Goal: Information Seeking & Learning: Learn about a topic

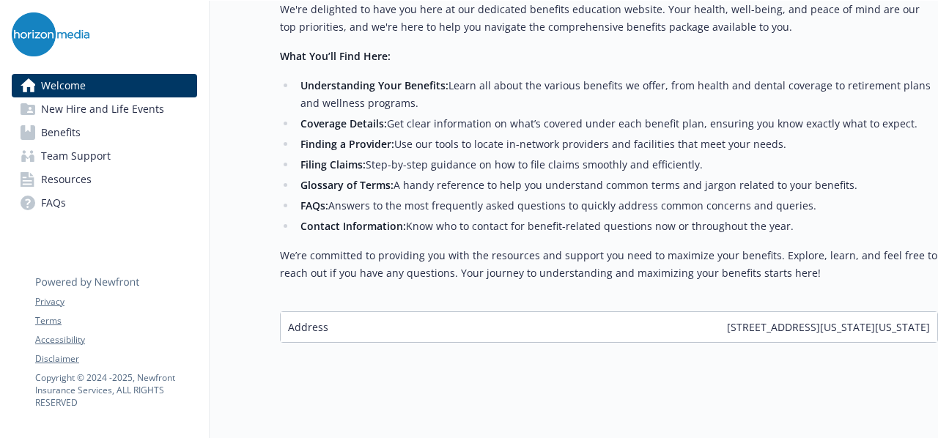
scroll to position [645, 0]
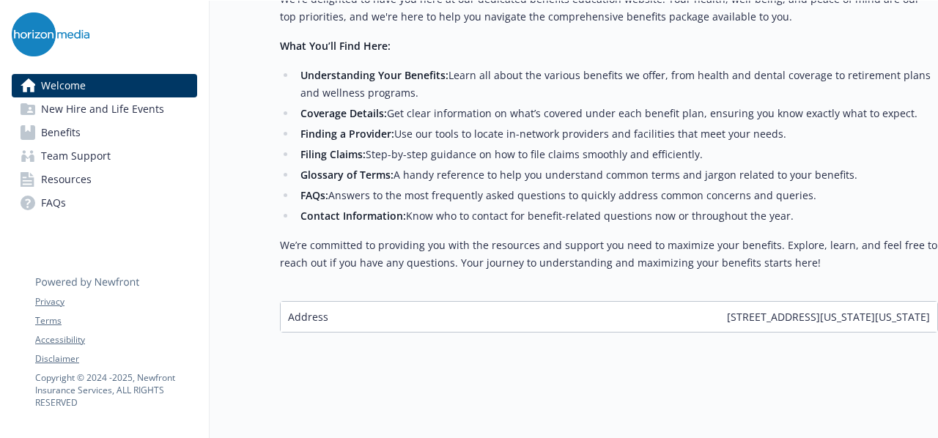
click at [116, 113] on span "New Hire and Life Events" at bounding box center [102, 108] width 123 height 23
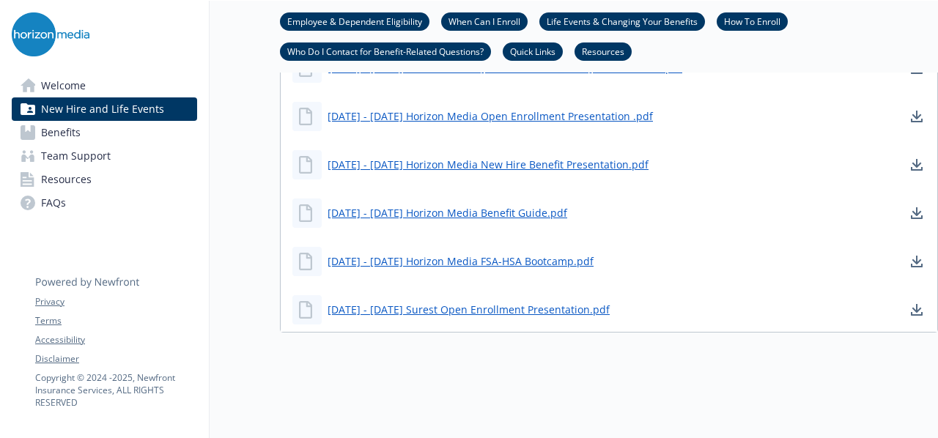
scroll to position [969, 0]
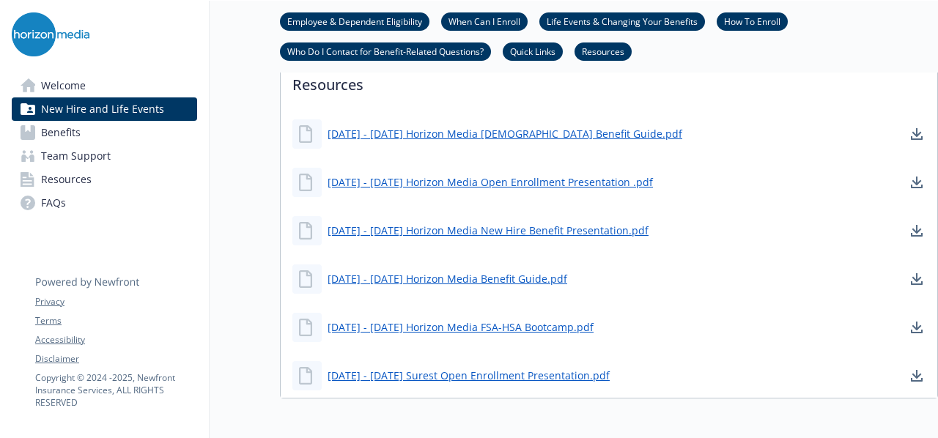
click at [96, 141] on link "Benefits" at bounding box center [104, 132] width 185 height 23
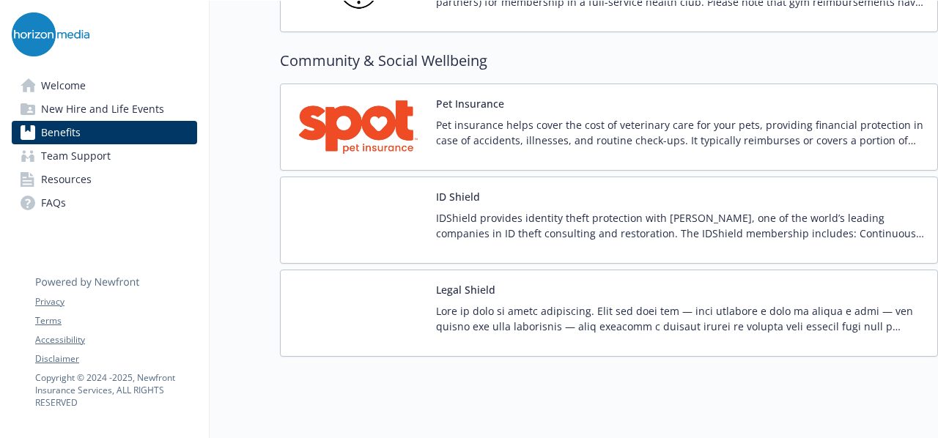
scroll to position [3803, 0]
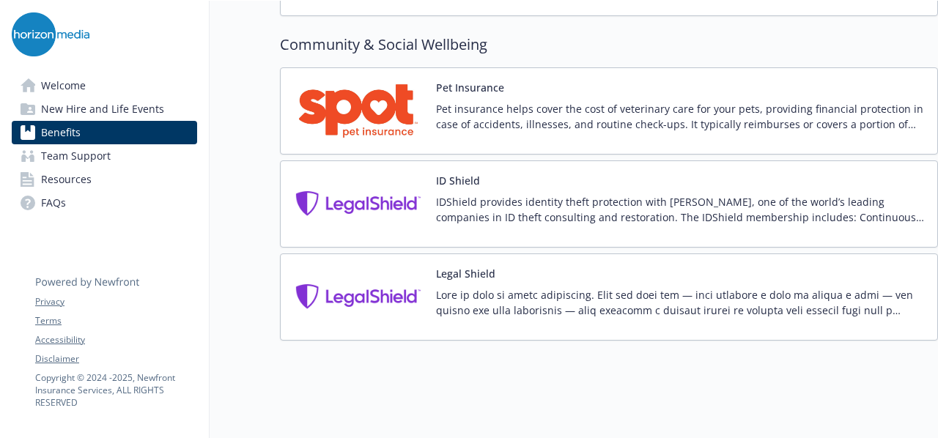
click at [89, 175] on span "Resources" at bounding box center [66, 179] width 51 height 23
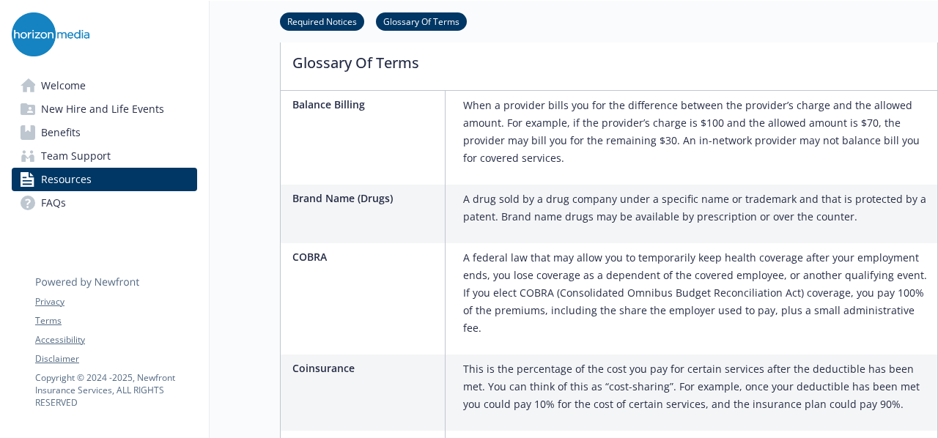
scroll to position [1384, 0]
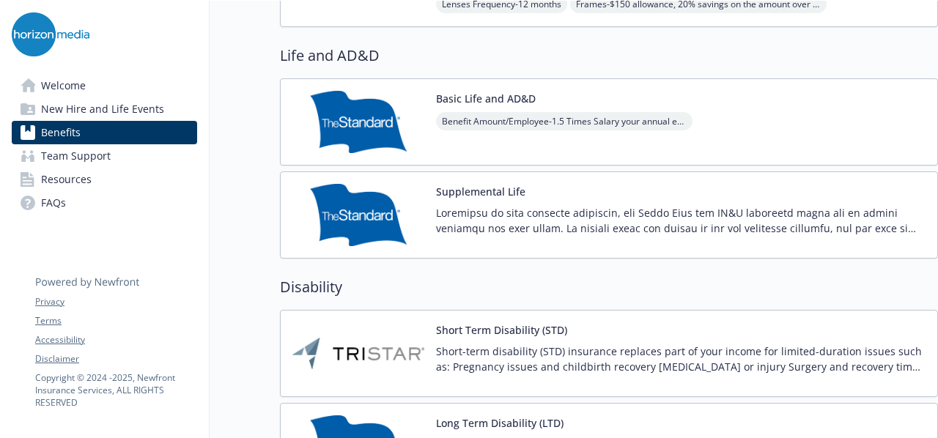
scroll to position [872, 0]
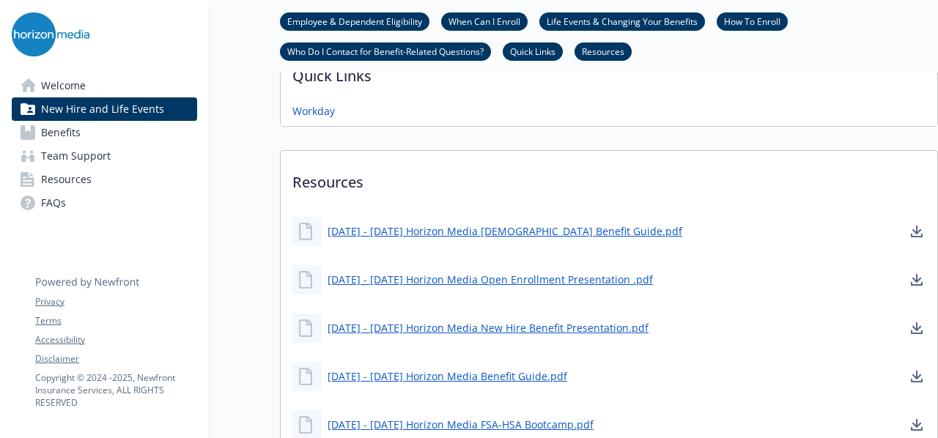
scroll to position [645, 0]
